Goal: Information Seeking & Learning: Learn about a topic

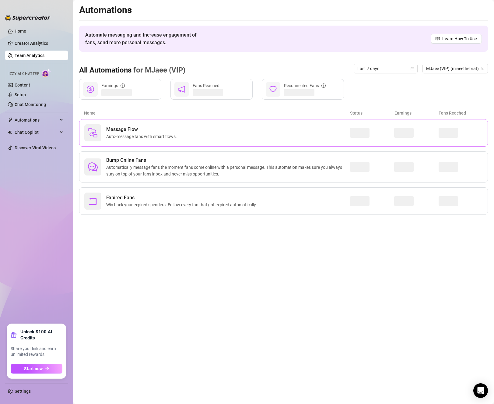
click at [166, 132] on span "Message Flow" at bounding box center [142, 129] width 73 height 7
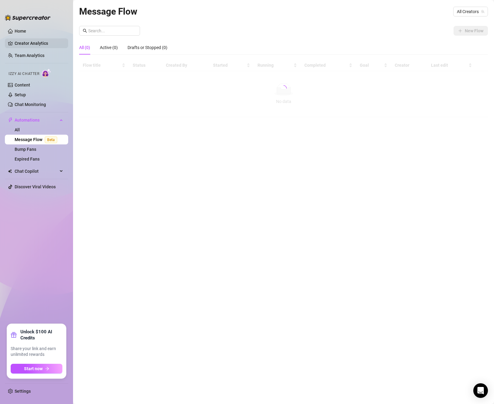
click at [39, 44] on link "Creator Analytics" at bounding box center [39, 43] width 49 height 10
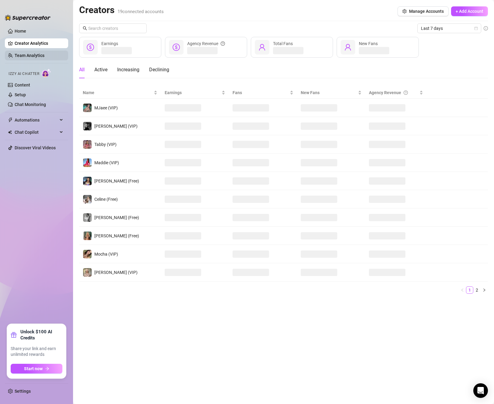
click at [33, 53] on link "Team Analytics" at bounding box center [30, 55] width 30 height 5
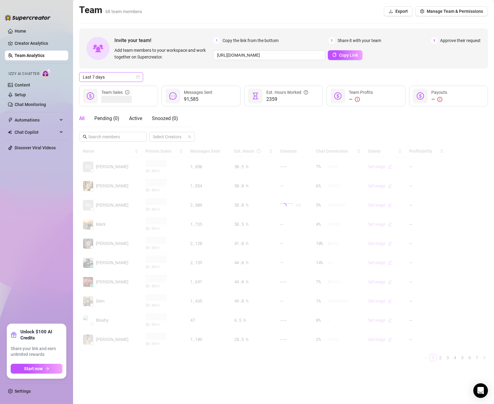
click at [113, 72] on div "Last 7 days" at bounding box center [111, 77] width 64 height 10
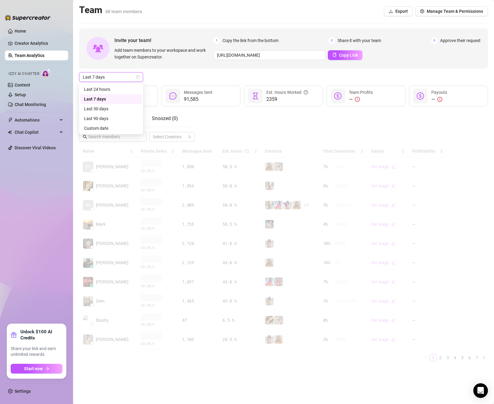
click at [205, 75] on div "Last 7 days Last 7 days" at bounding box center [283, 77] width 409 height 10
click at [129, 133] on input "text" at bounding box center [113, 136] width 50 height 7
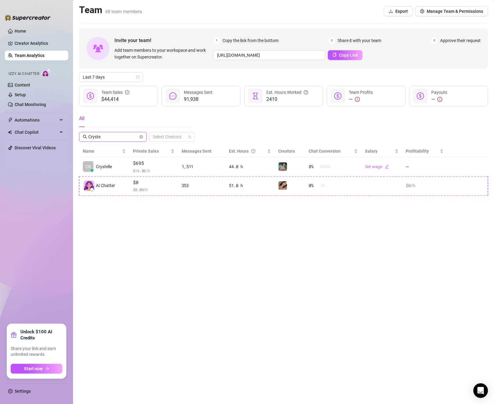
click at [124, 133] on input "Cryste" at bounding box center [113, 136] width 50 height 7
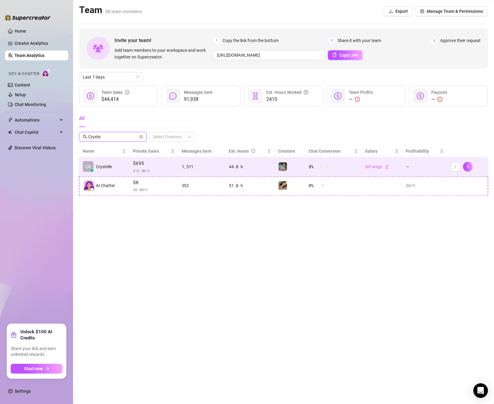
type input "Cryste"
click at [115, 160] on td "CR Crystelle" at bounding box center [104, 166] width 50 height 19
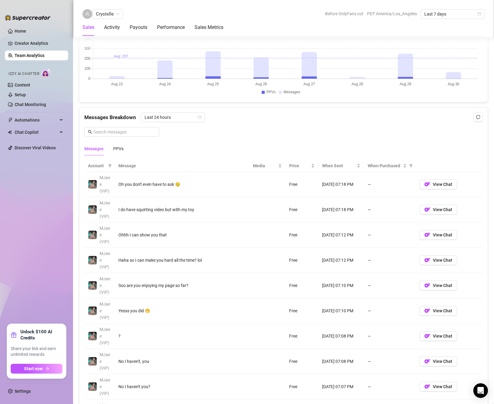
scroll to position [335, 0]
